Goal: Information Seeking & Learning: Stay updated

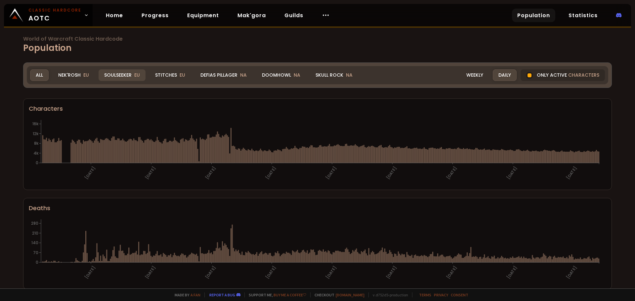
click at [118, 76] on div "Soulseeker EU" at bounding box center [121, 75] width 47 height 12
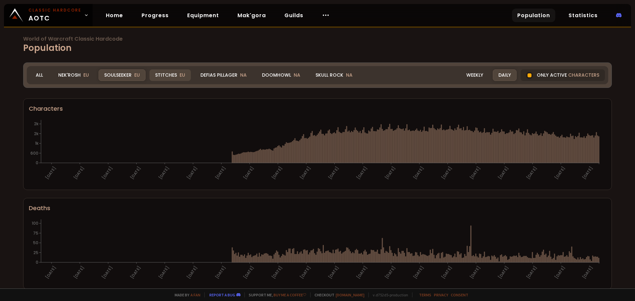
click at [163, 72] on div "Stitches EU" at bounding box center [169, 75] width 41 height 12
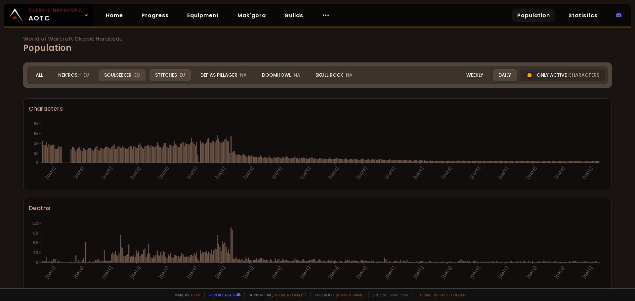
click at [125, 79] on div "Soulseeker EU" at bounding box center [121, 75] width 47 height 12
